Goal: Navigation & Orientation: Find specific page/section

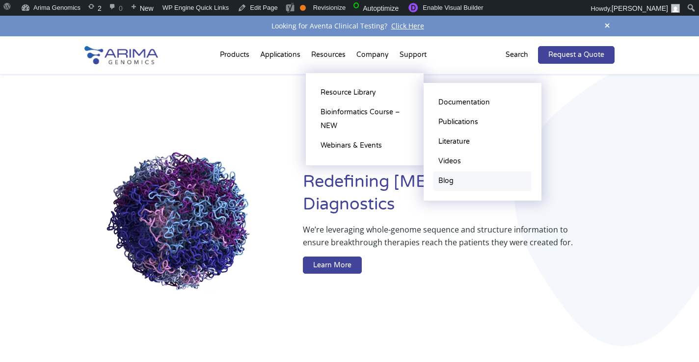
click at [456, 178] on link "Blog" at bounding box center [483, 181] width 98 height 20
